Goal: Task Accomplishment & Management: Manage account settings

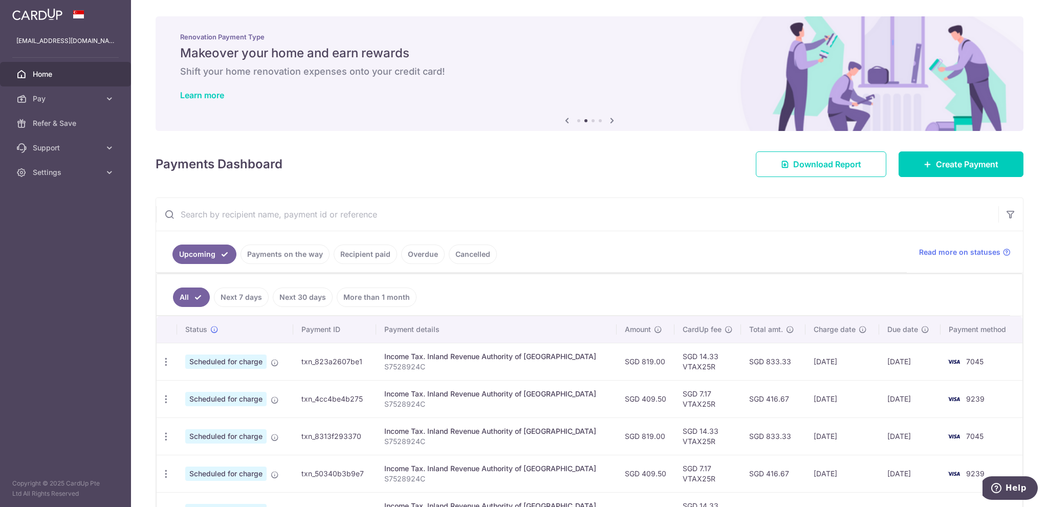
click at [711, 219] on input "text" at bounding box center [577, 214] width 842 height 33
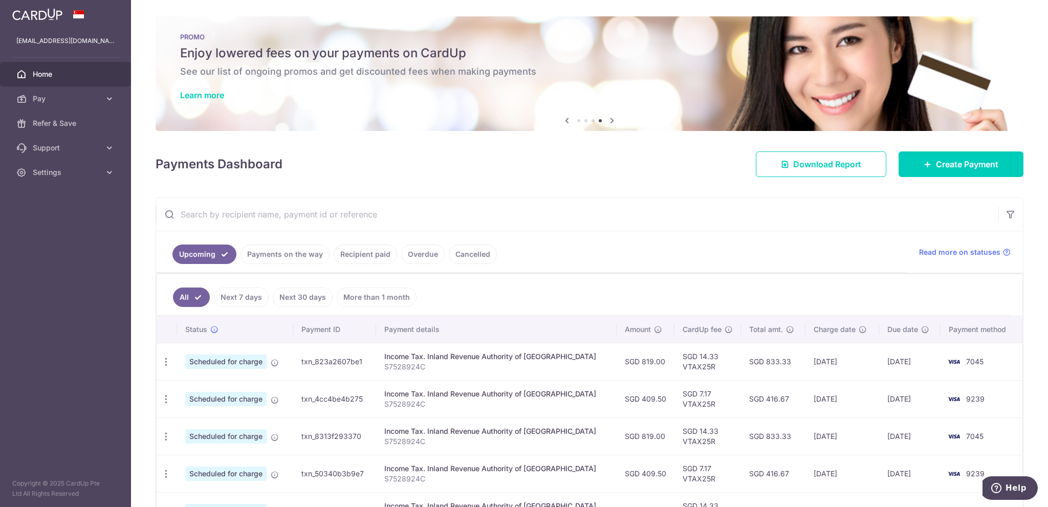
click at [34, 69] on span "Home" at bounding box center [67, 74] width 68 height 10
